Goal: Information Seeking & Learning: Learn about a topic

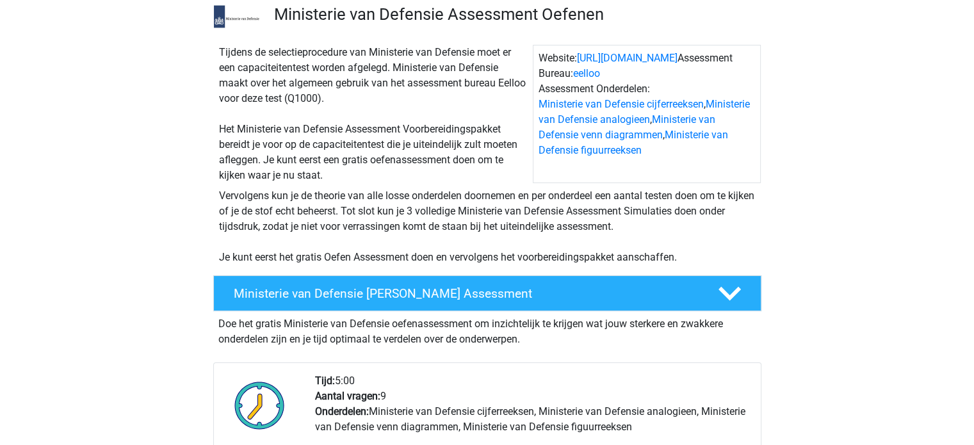
scroll to position [128, 0]
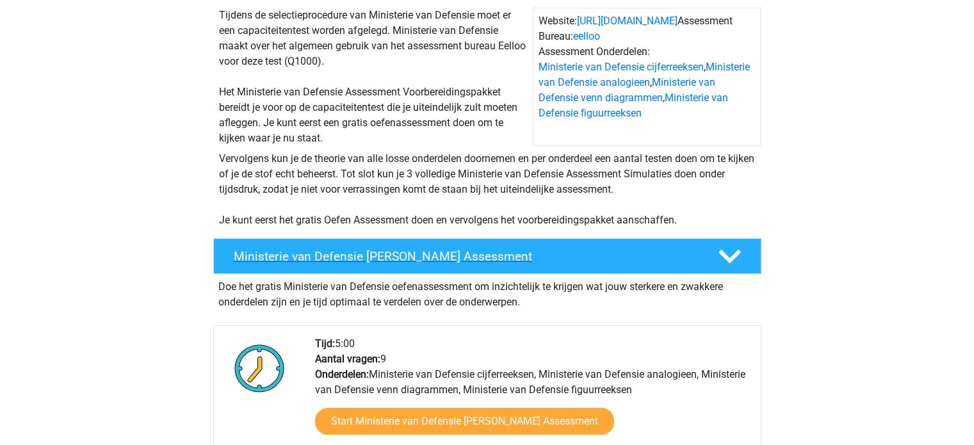
click at [555, 256] on h4 "Ministerie van Defensie Gratis Oefen Assessment" at bounding box center [466, 256] width 464 height 15
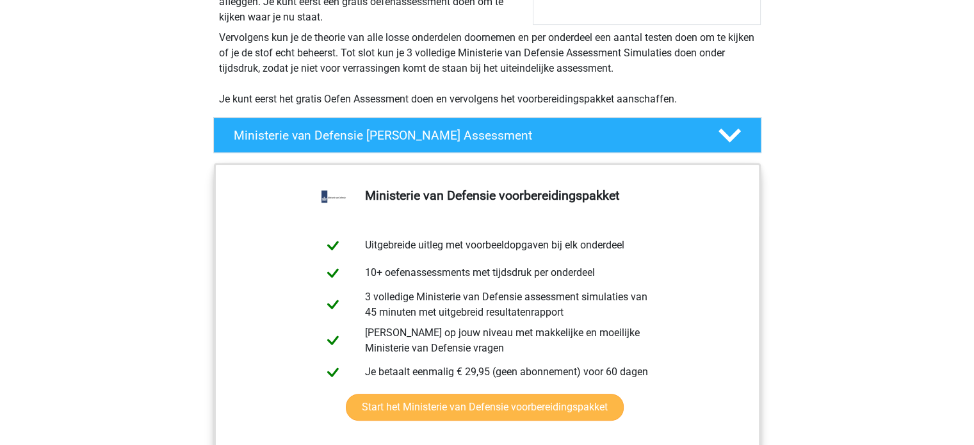
scroll to position [256, 0]
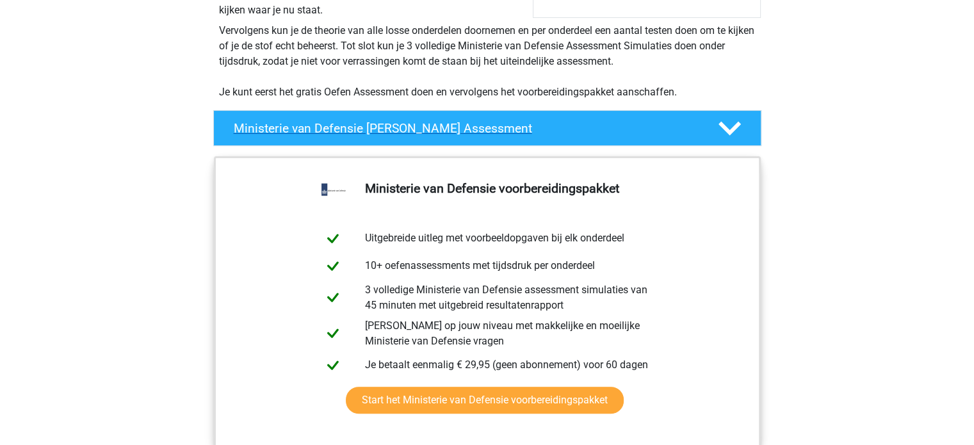
click at [594, 131] on h4 "Ministerie van Defensie Gratis Oefen Assessment" at bounding box center [466, 128] width 464 height 15
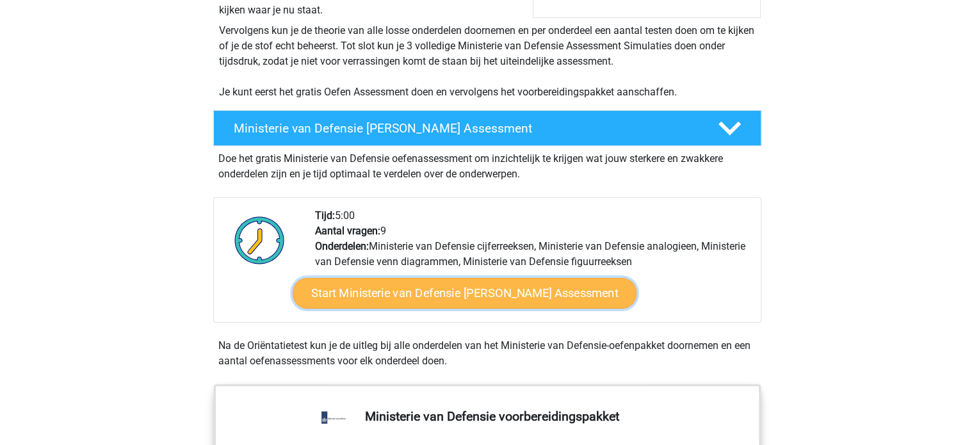
click at [473, 289] on link "Start Ministerie van Defensie Gratis Oefen Assessment" at bounding box center [464, 293] width 344 height 31
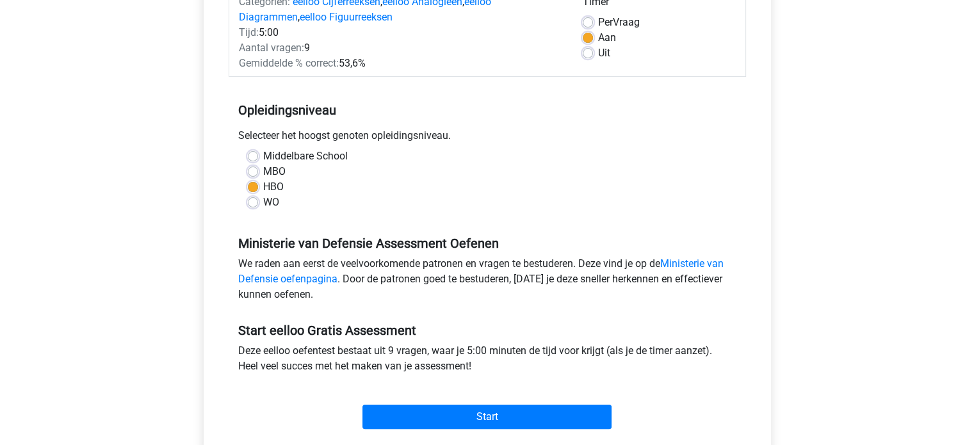
scroll to position [192, 0]
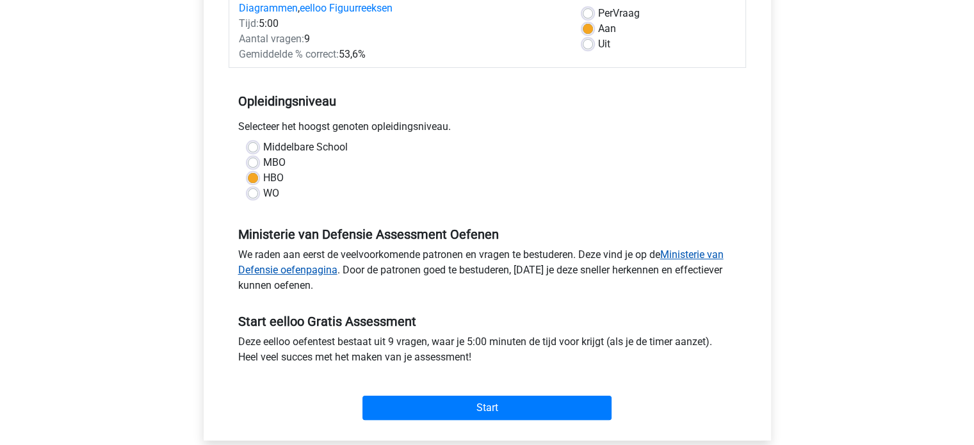
click at [692, 262] on link "Ministerie van Defensie oefenpagina" at bounding box center [481, 263] width 486 height 28
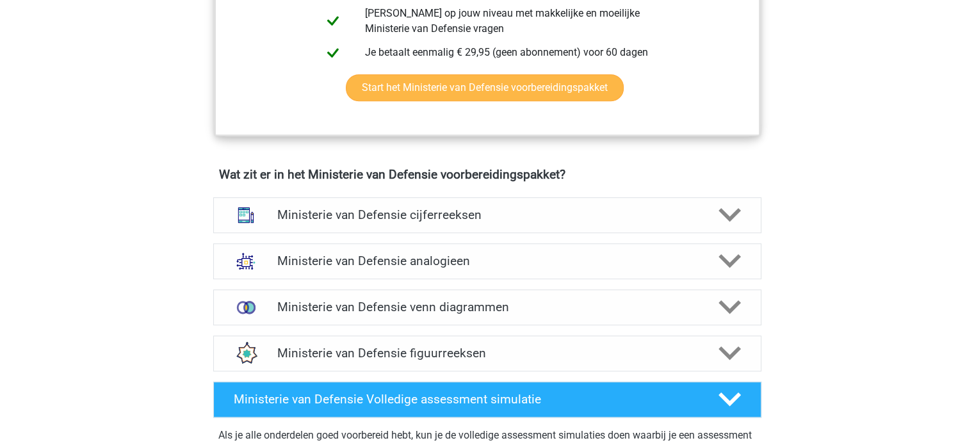
scroll to position [833, 0]
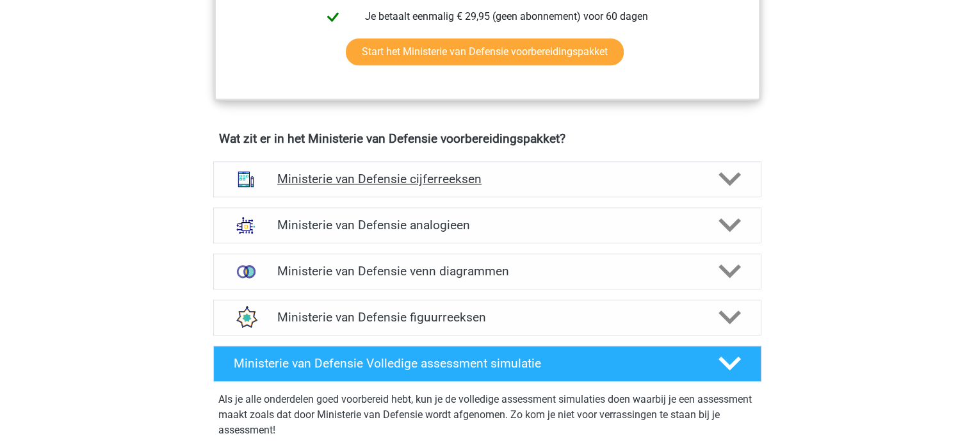
click at [548, 192] on div "Ministerie van Defensie cijferreeksen" at bounding box center [487, 179] width 548 height 36
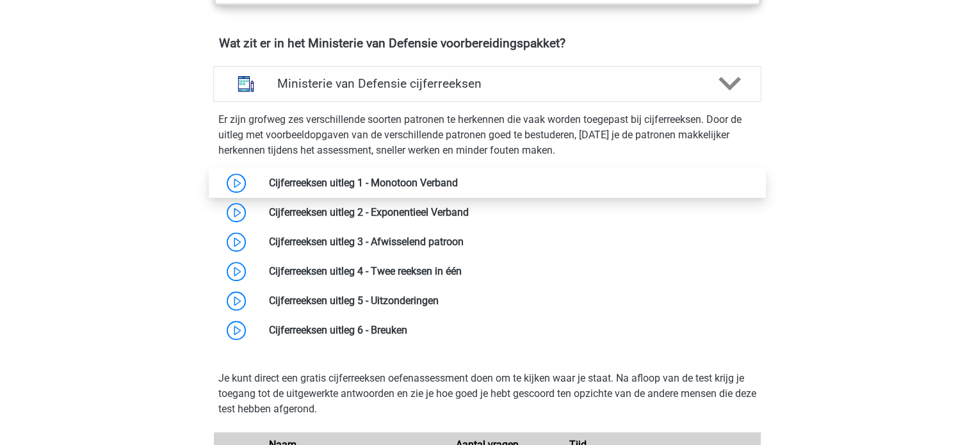
scroll to position [897, 0]
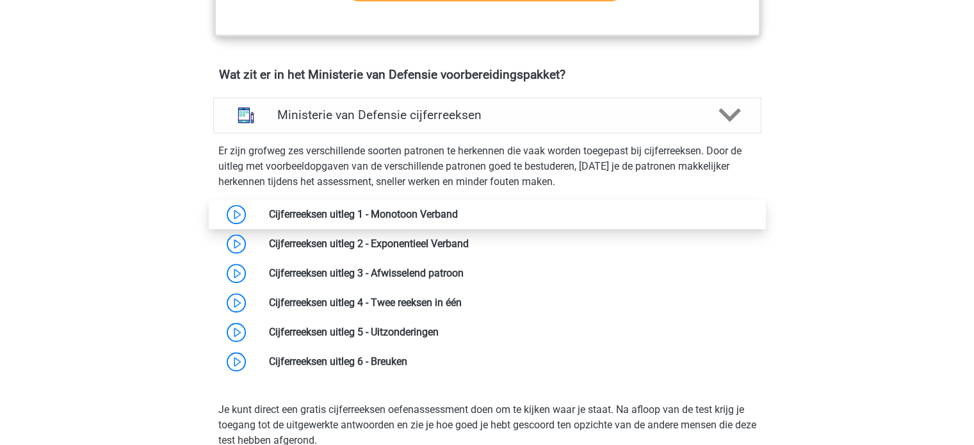
click at [458, 212] on link at bounding box center [458, 214] width 0 height 12
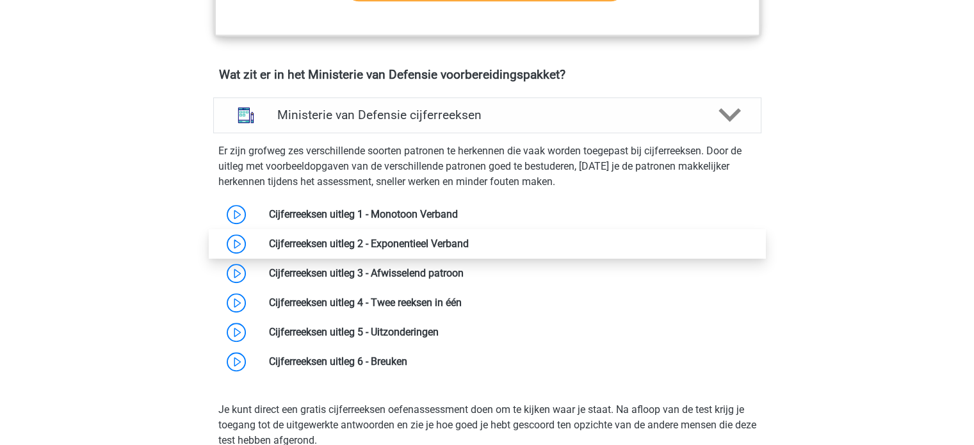
click at [469, 245] on link at bounding box center [469, 244] width 0 height 12
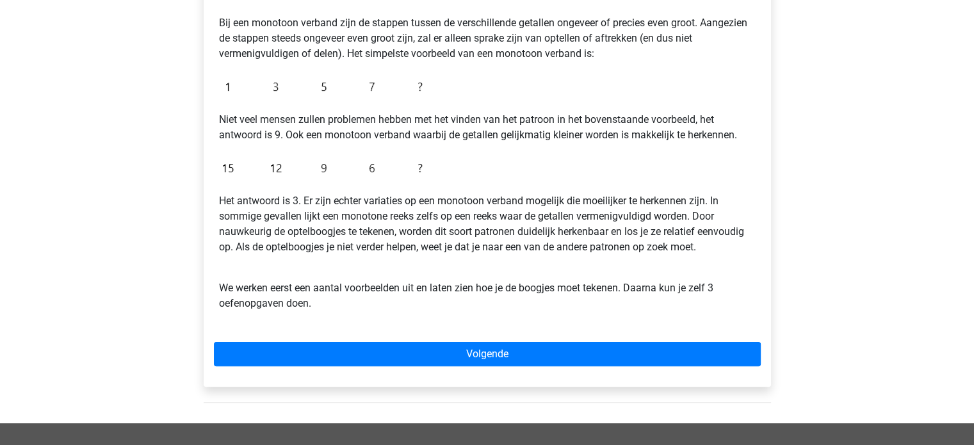
scroll to position [256, 0]
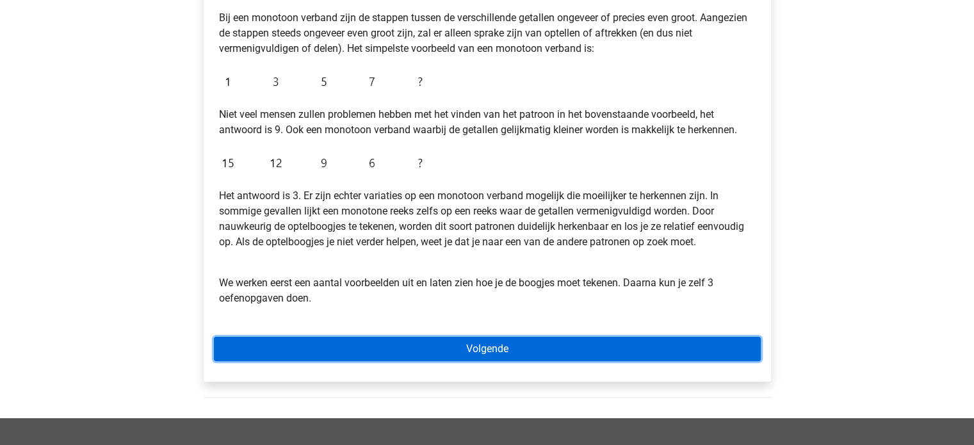
click at [486, 348] on link "Volgende" at bounding box center [487, 349] width 547 height 24
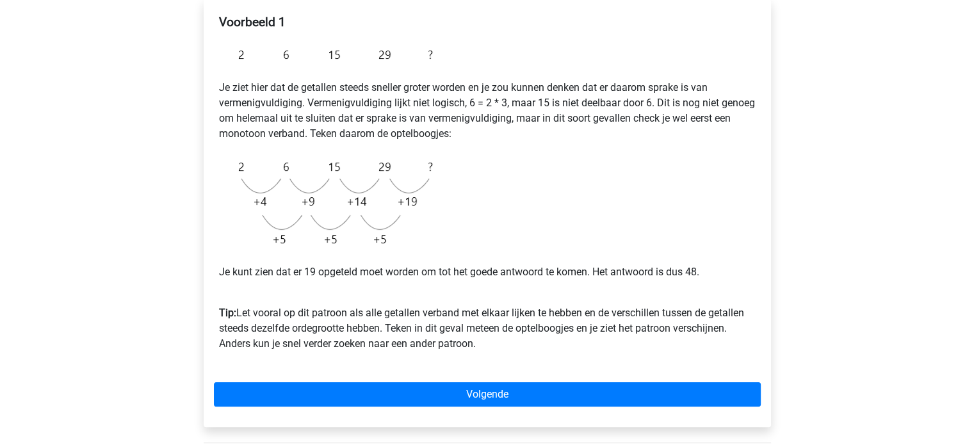
scroll to position [256, 0]
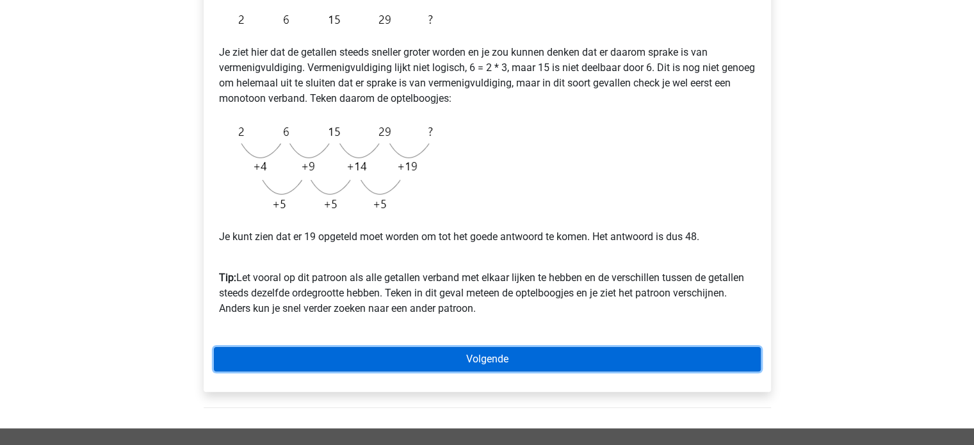
click at [488, 354] on link "Volgende" at bounding box center [487, 359] width 547 height 24
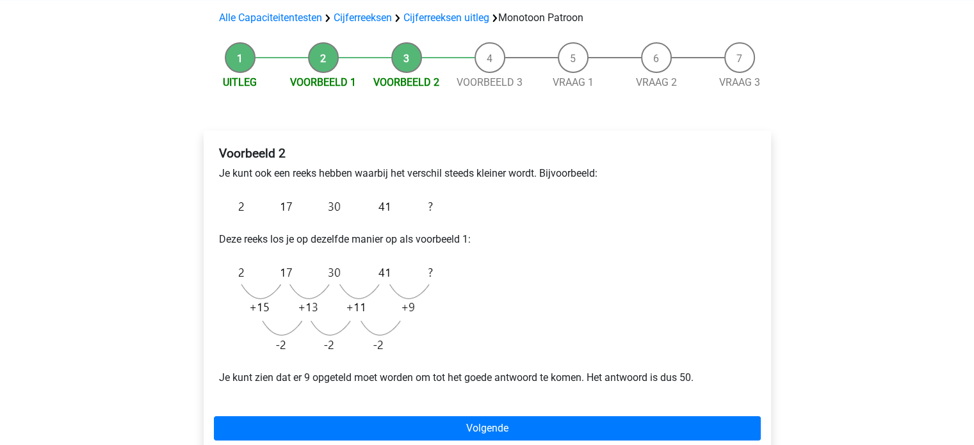
scroll to position [128, 0]
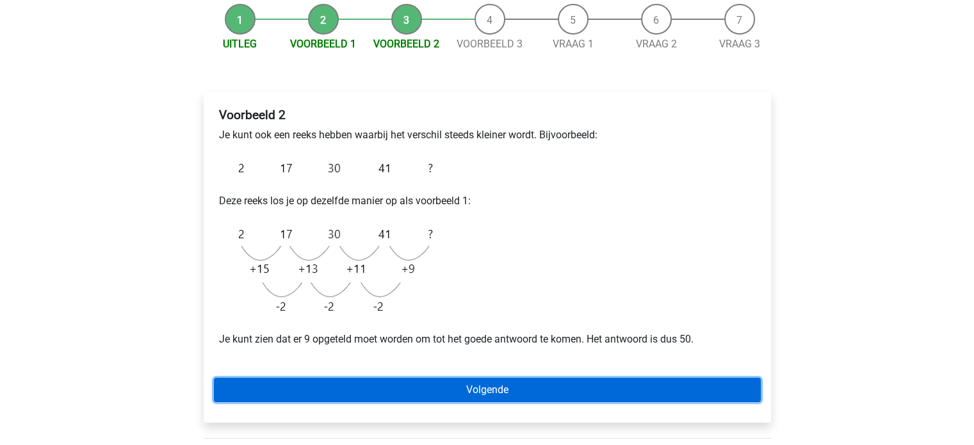
click at [520, 389] on link "Volgende" at bounding box center [487, 390] width 547 height 24
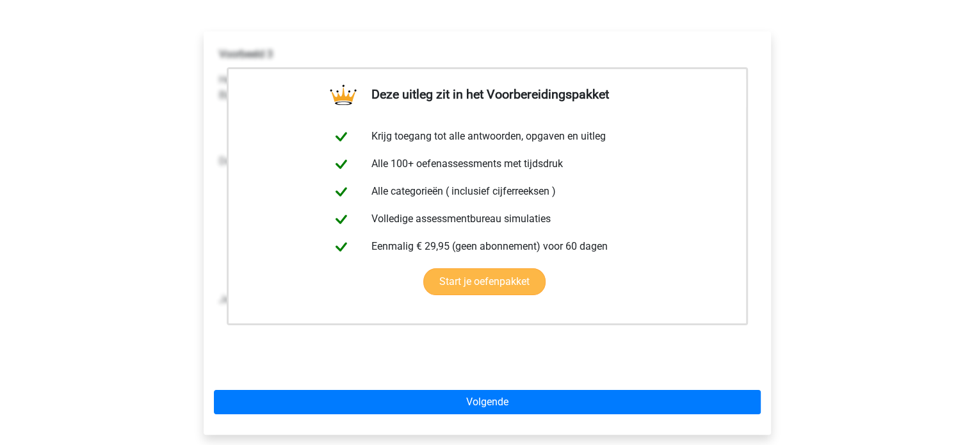
scroll to position [192, 0]
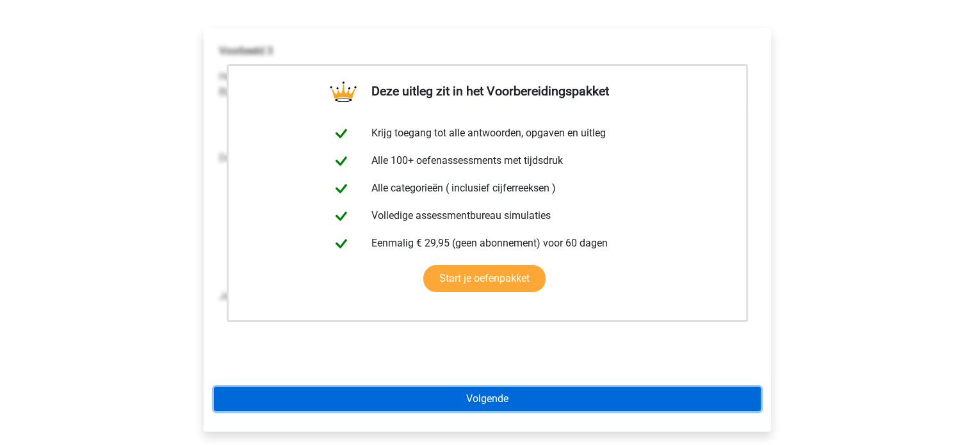
click at [612, 387] on link "Volgende" at bounding box center [487, 399] width 547 height 24
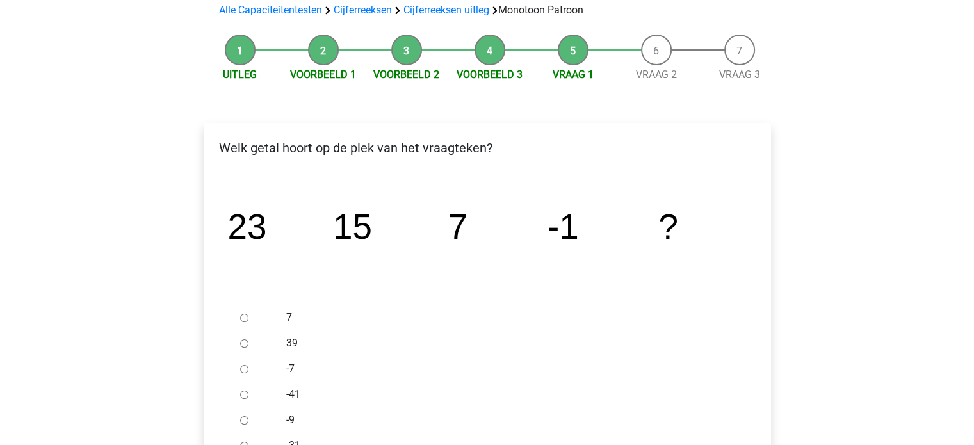
scroll to position [64, 0]
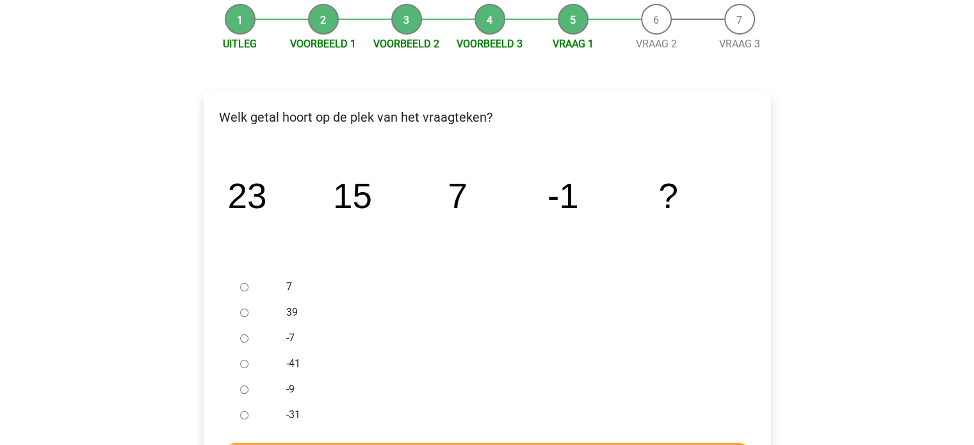
click at [243, 391] on input "-9" at bounding box center [244, 390] width 8 height 8
radio input "true"
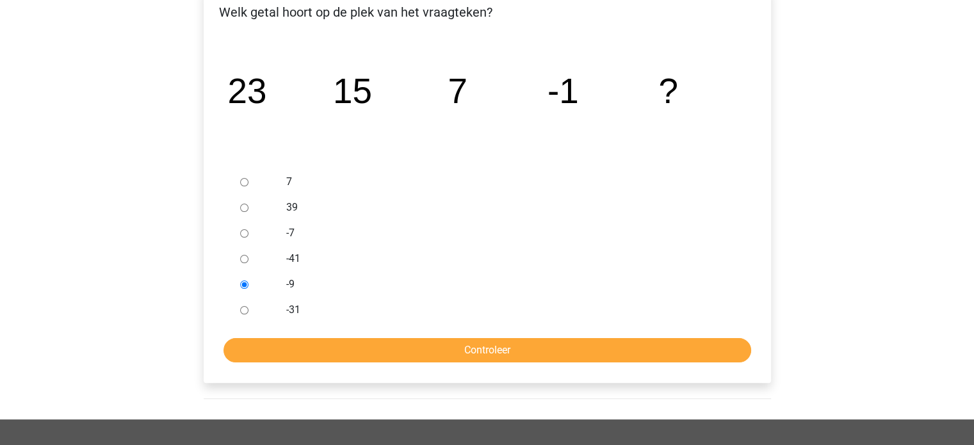
scroll to position [256, 0]
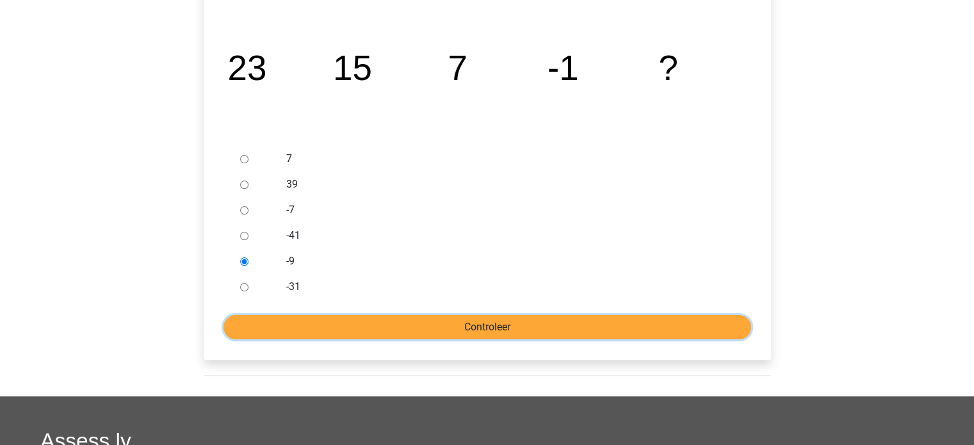
click at [430, 326] on input "Controleer" at bounding box center [488, 327] width 528 height 24
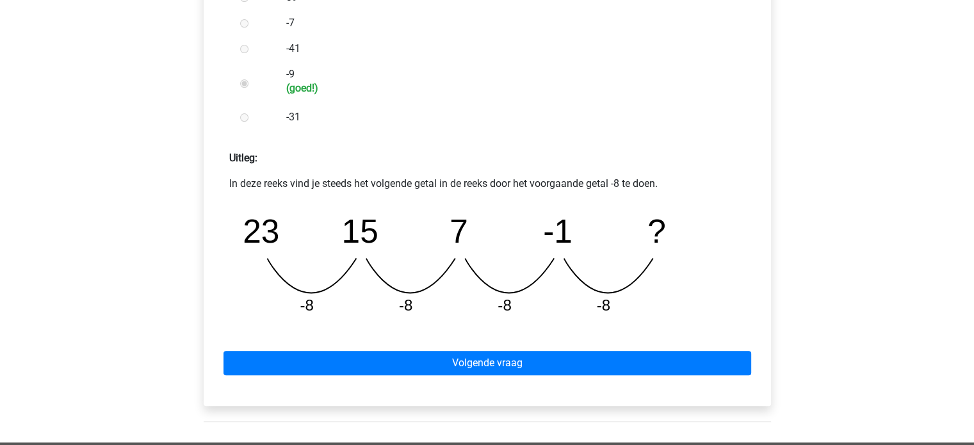
scroll to position [448, 0]
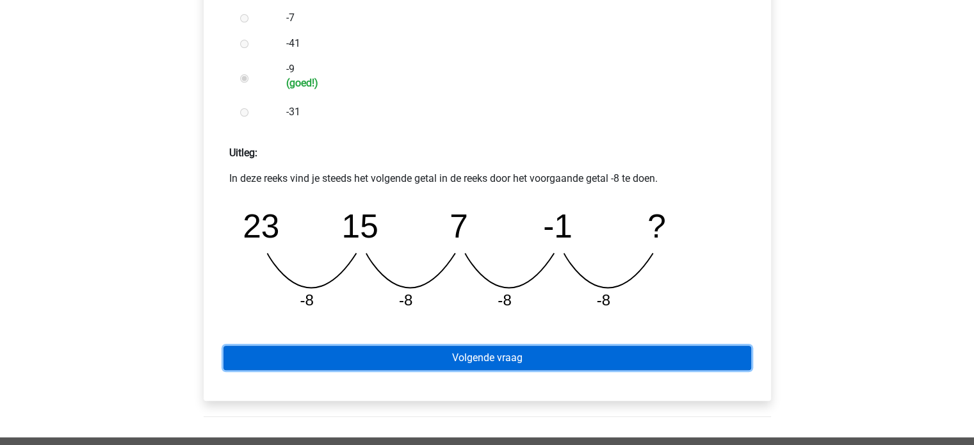
click at [481, 370] on link "Volgende vraag" at bounding box center [488, 358] width 528 height 24
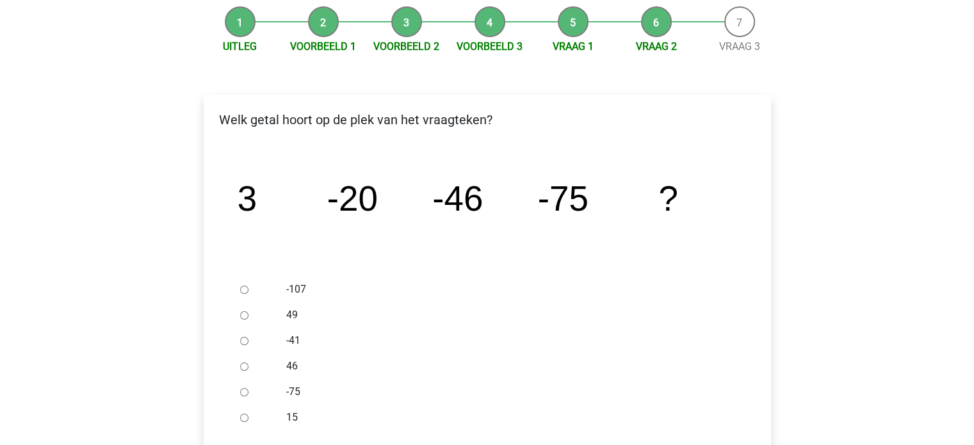
scroll to position [128, 0]
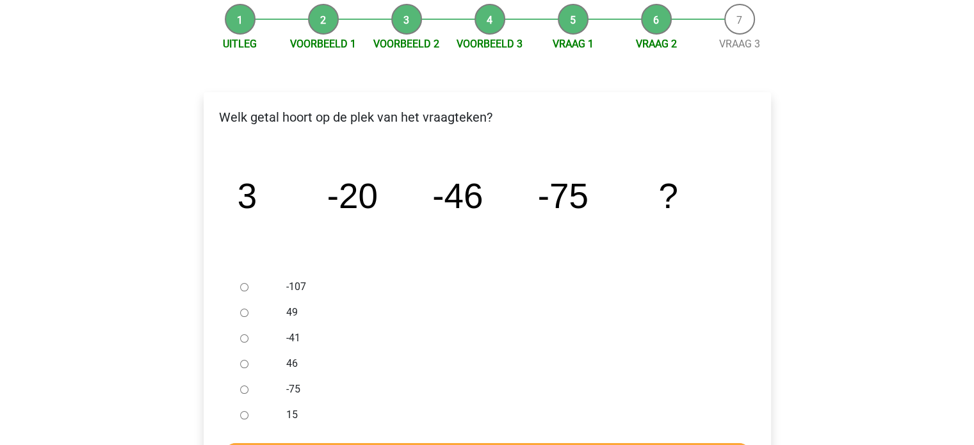
click at [246, 286] on input "-107" at bounding box center [244, 287] width 8 height 8
radio input "true"
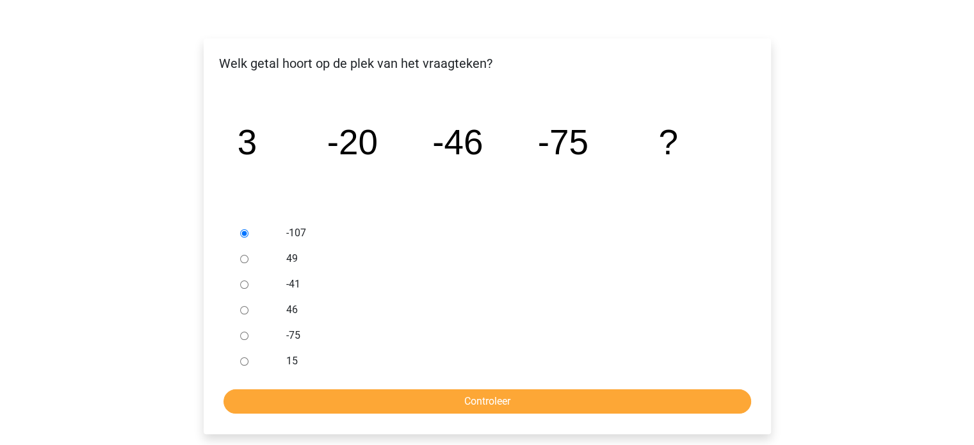
scroll to position [256, 0]
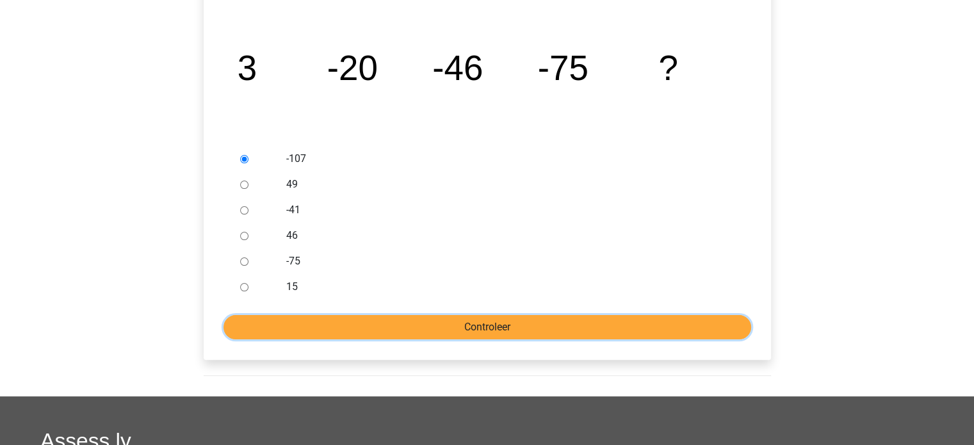
click at [516, 317] on input "Controleer" at bounding box center [488, 327] width 528 height 24
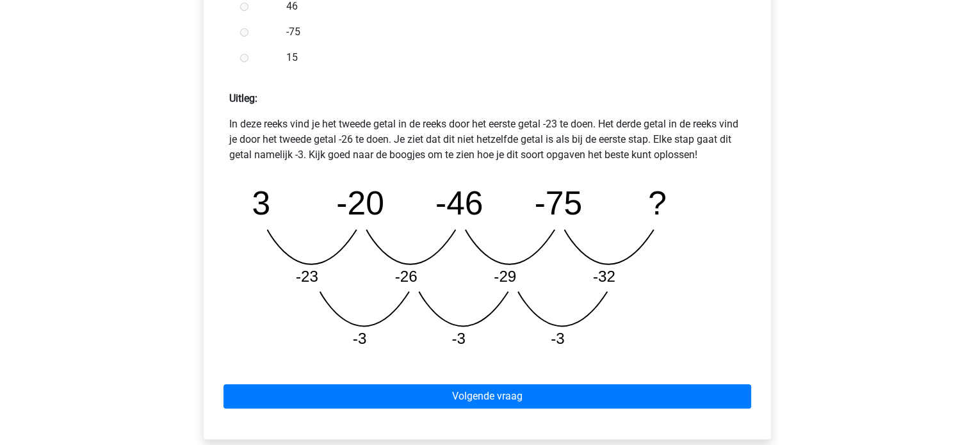
scroll to position [512, 0]
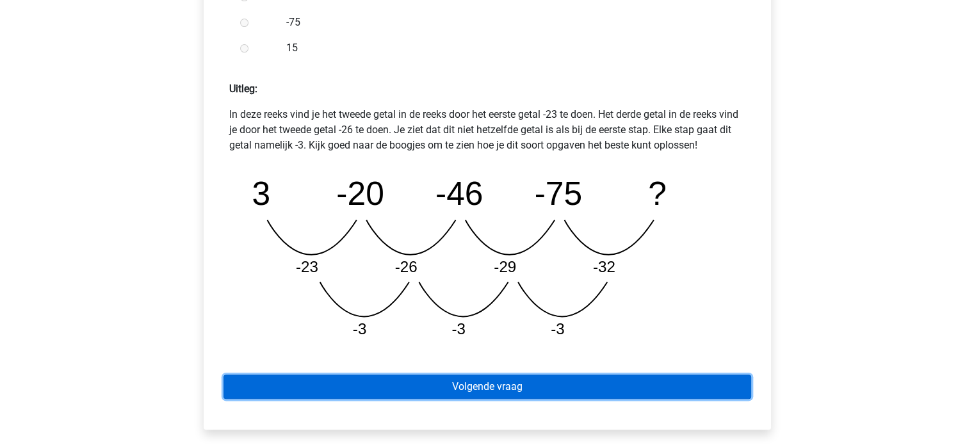
click at [595, 385] on link "Volgende vraag" at bounding box center [488, 387] width 528 height 24
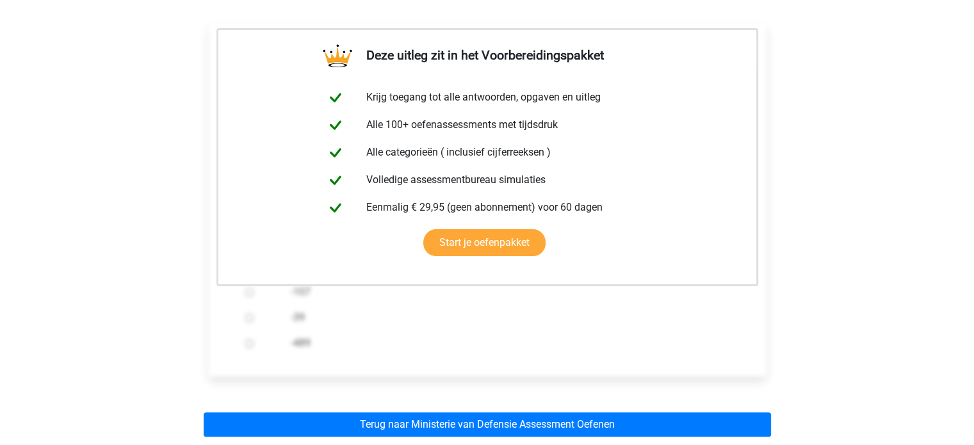
scroll to position [179, 0]
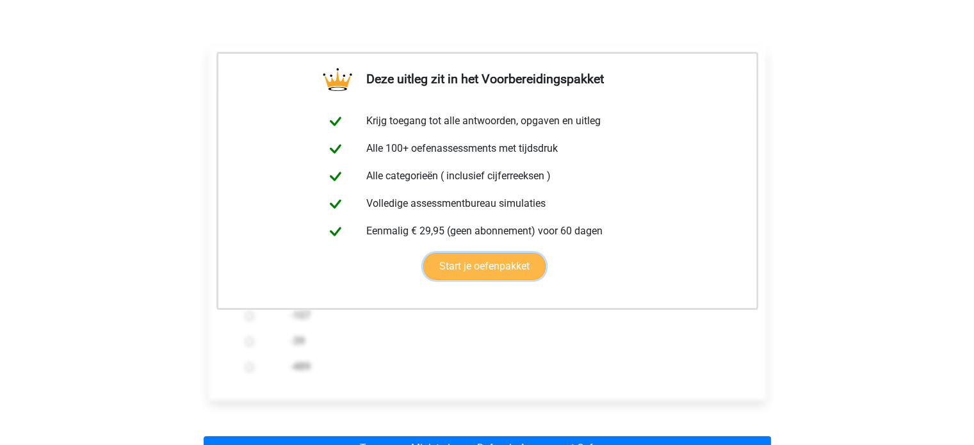
click at [509, 268] on link "Start je oefenpakket" at bounding box center [484, 266] width 122 height 27
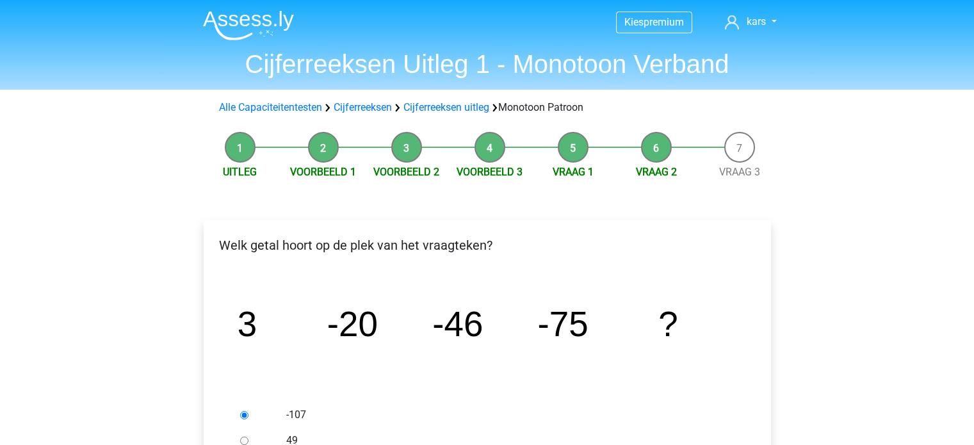
scroll to position [256, 0]
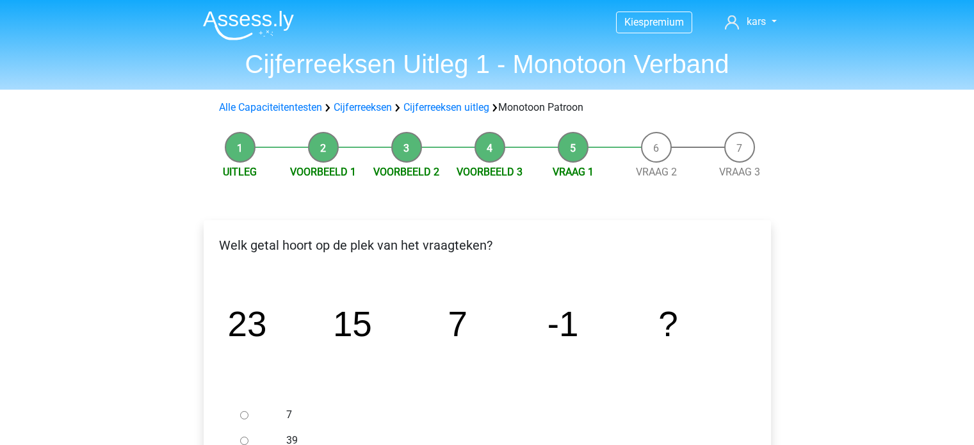
scroll to position [256, 0]
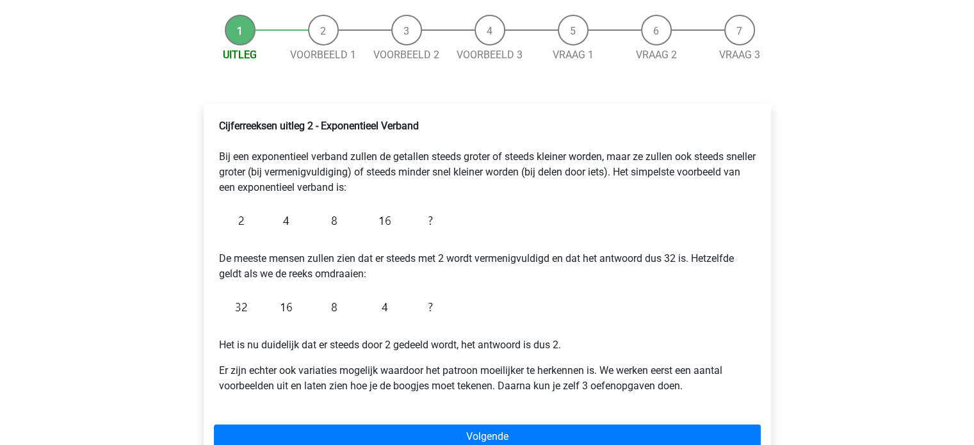
scroll to position [128, 0]
